Goal: Task Accomplishment & Management: Manage account settings

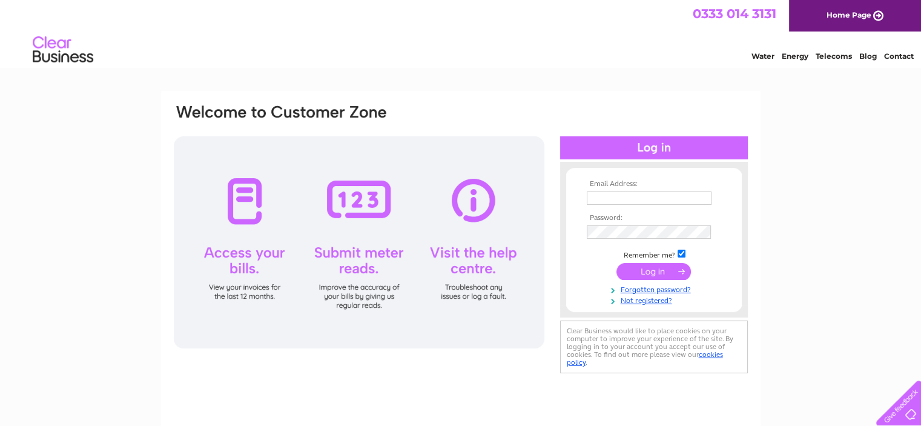
type input "johncooper@unicombox.co.uk"
click at [635, 266] on input "submit" at bounding box center [653, 271] width 74 height 17
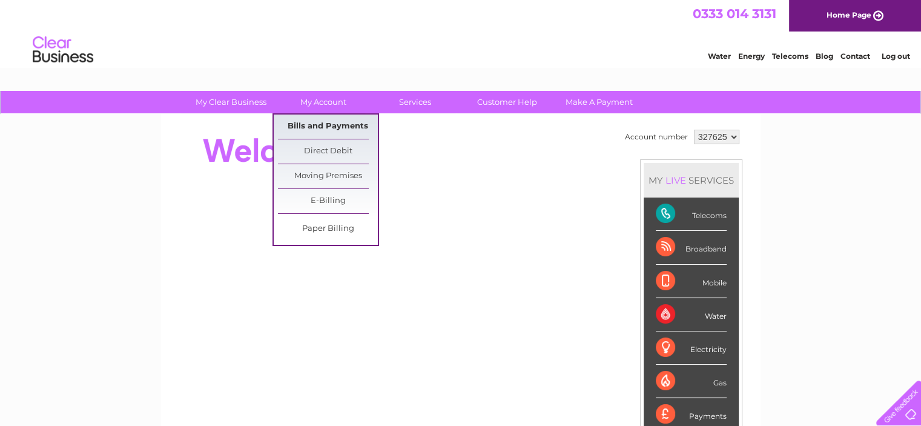
click at [316, 116] on link "Bills and Payments" at bounding box center [328, 126] width 100 height 24
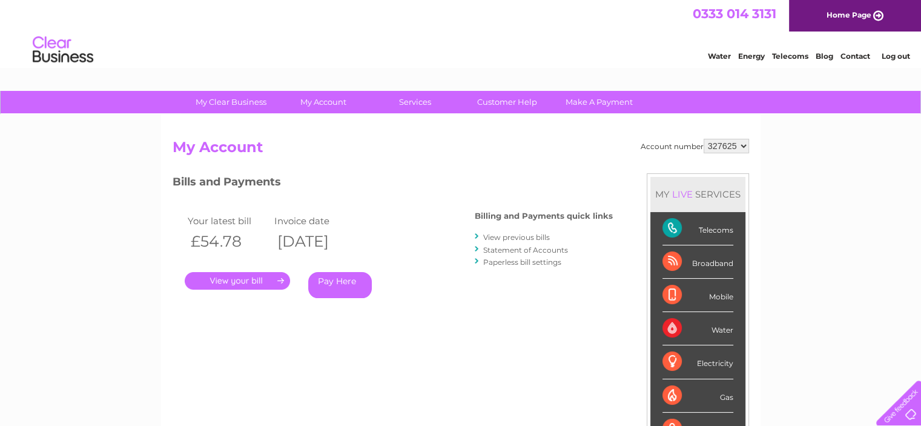
click at [244, 280] on link "." at bounding box center [237, 281] width 105 height 18
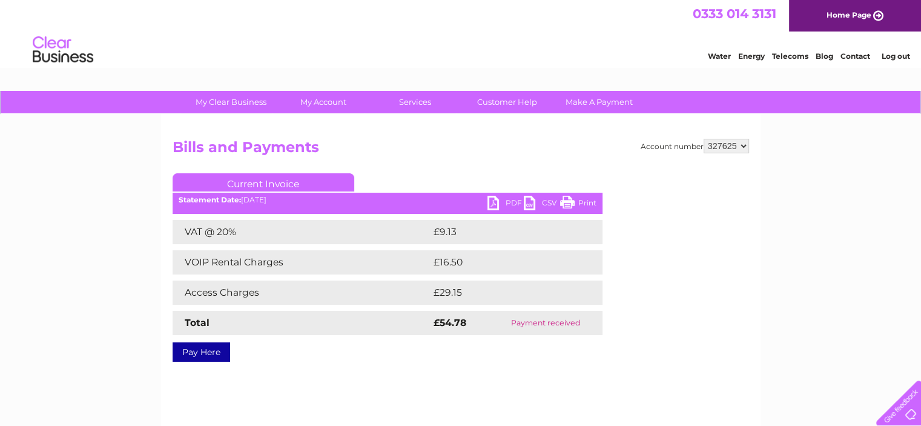
click at [494, 202] on link "PDF" at bounding box center [506, 205] width 36 height 18
